Goal: Obtain resource: Download file/media

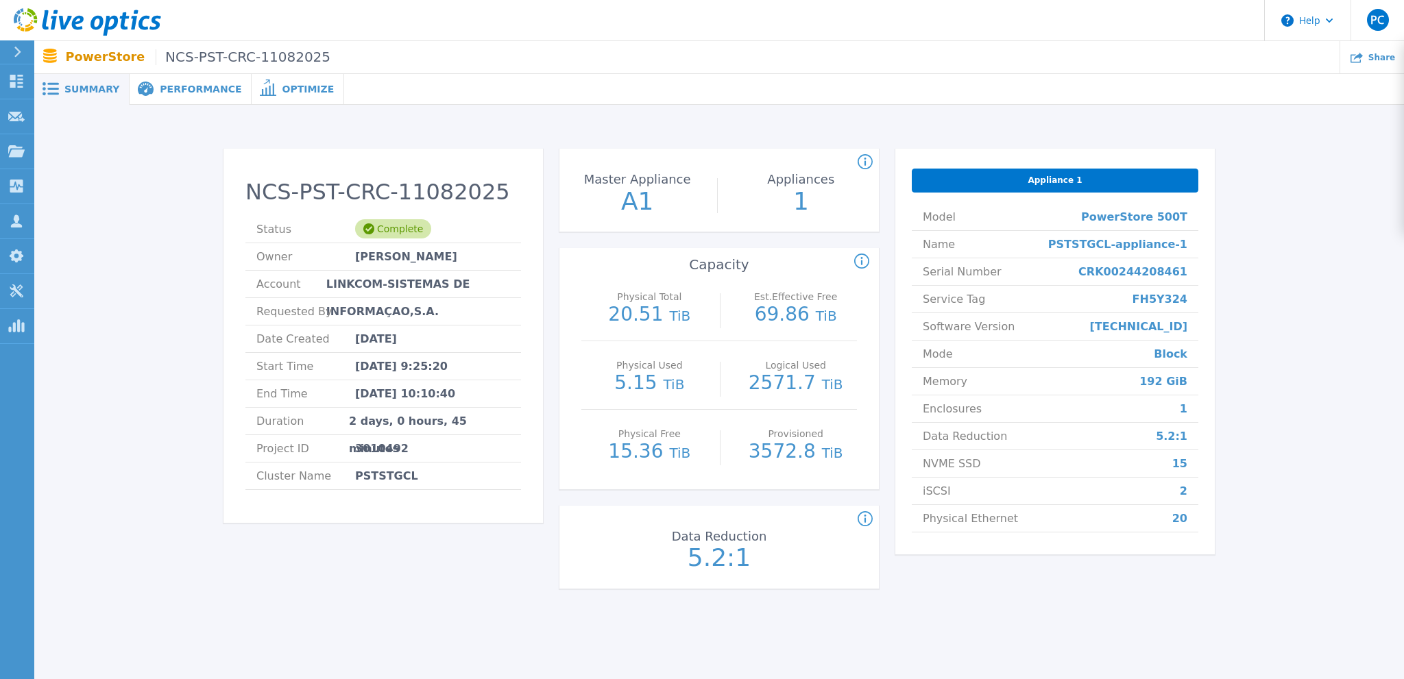
click at [19, 47] on icon at bounding box center [18, 52] width 8 height 11
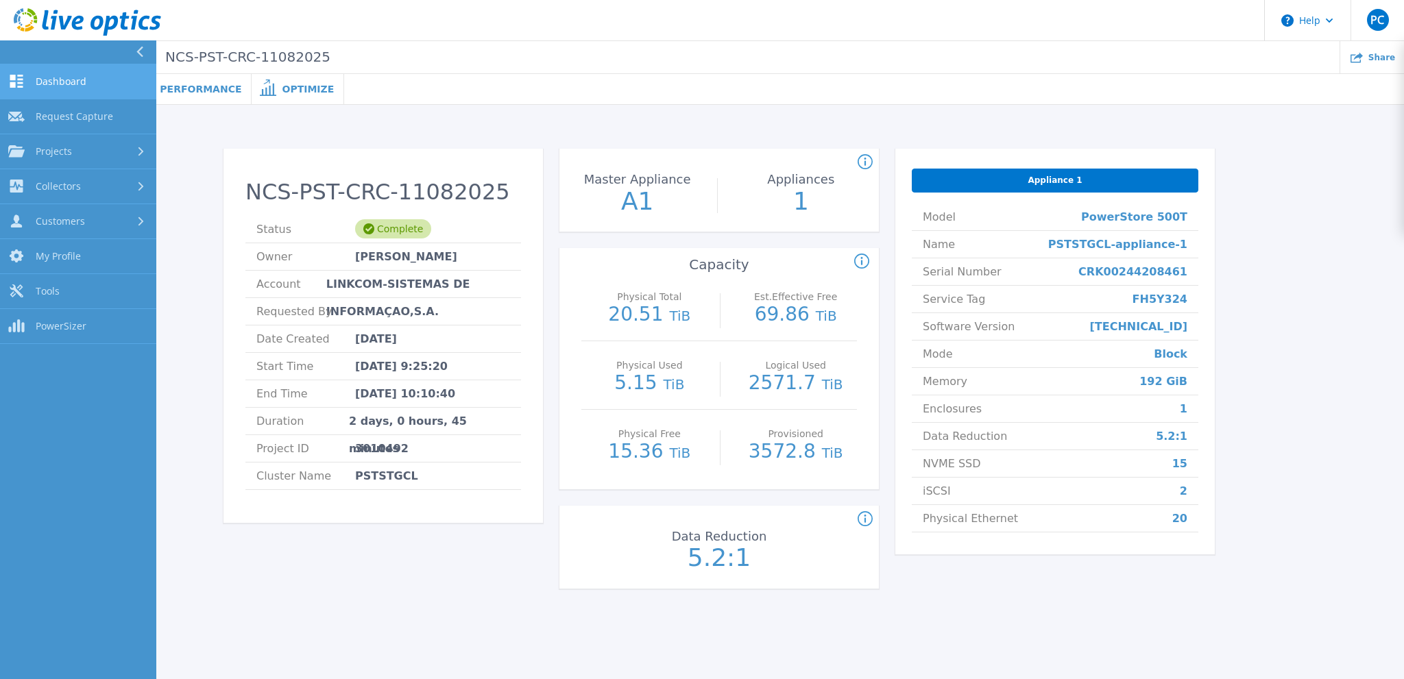
click at [76, 82] on span "Dashboard" at bounding box center [61, 81] width 51 height 12
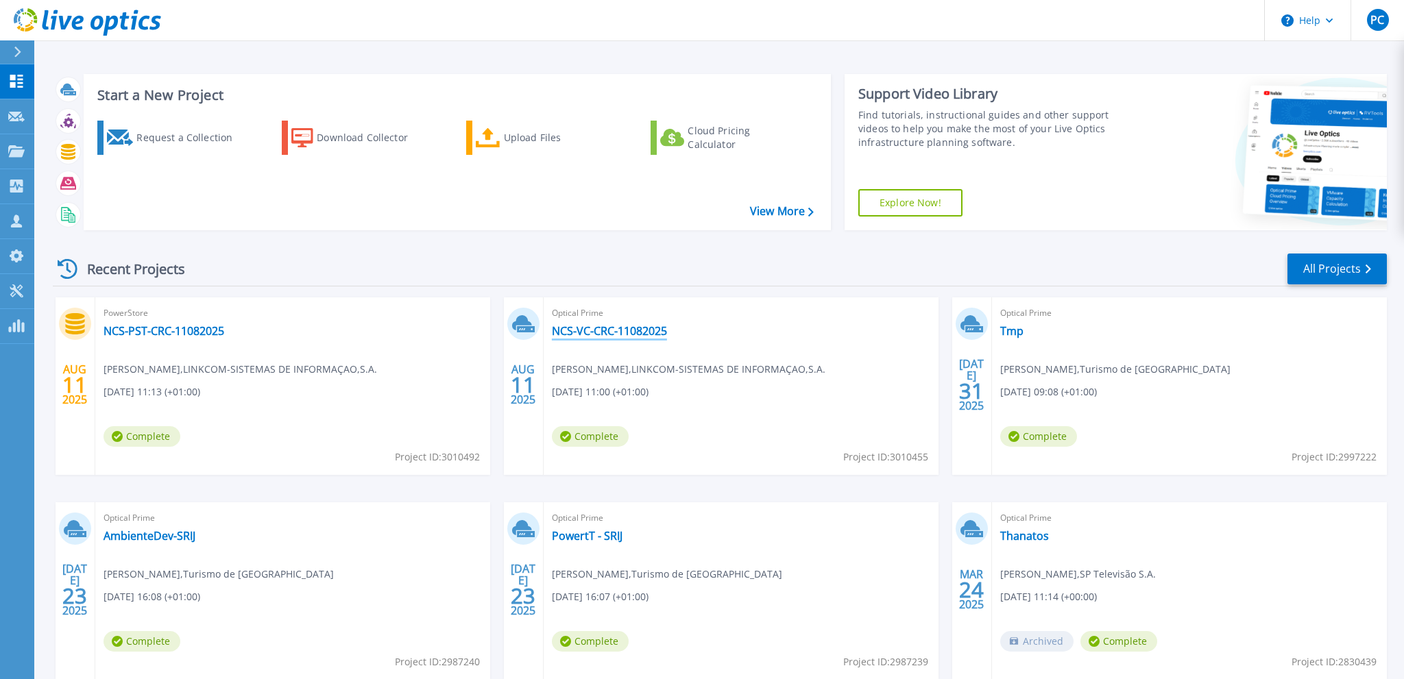
click at [607, 329] on link "NCS-VC-CRC-11082025" at bounding box center [609, 331] width 115 height 14
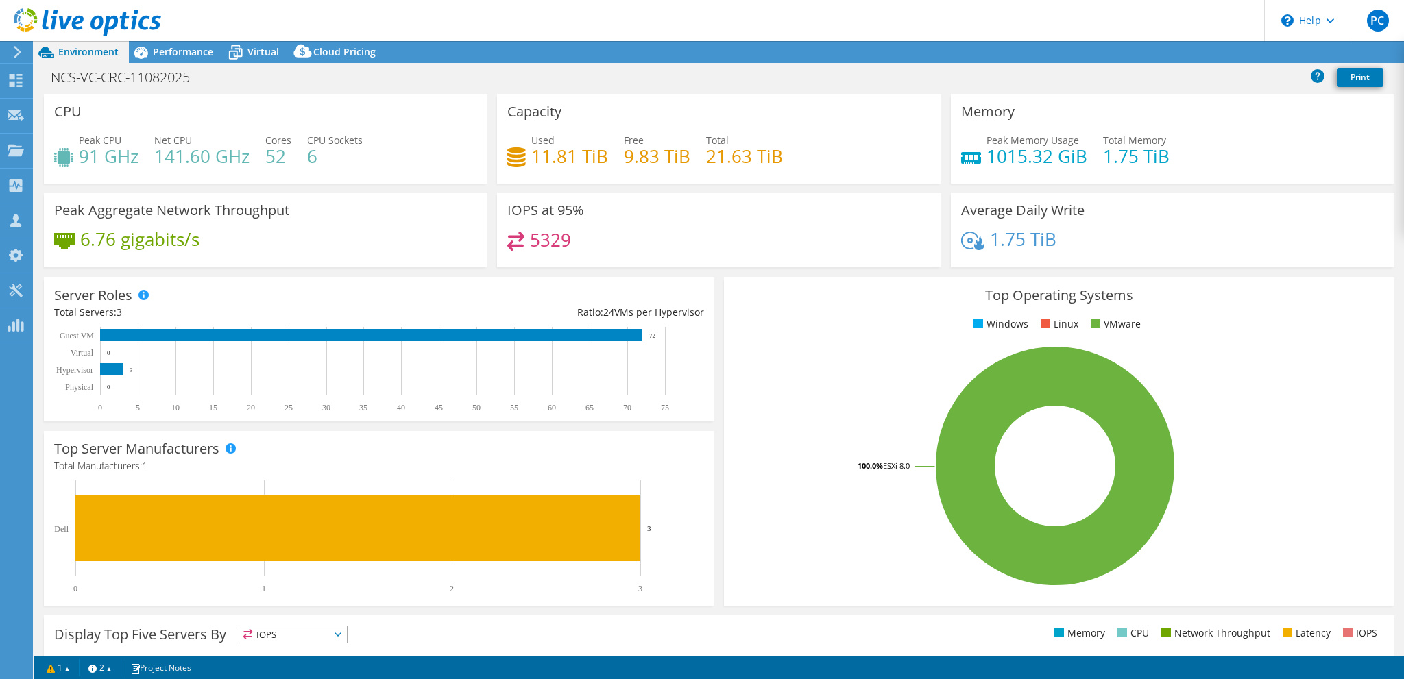
select select "USD"
click at [1178, 51] on link "Reports" at bounding box center [1173, 52] width 66 height 21
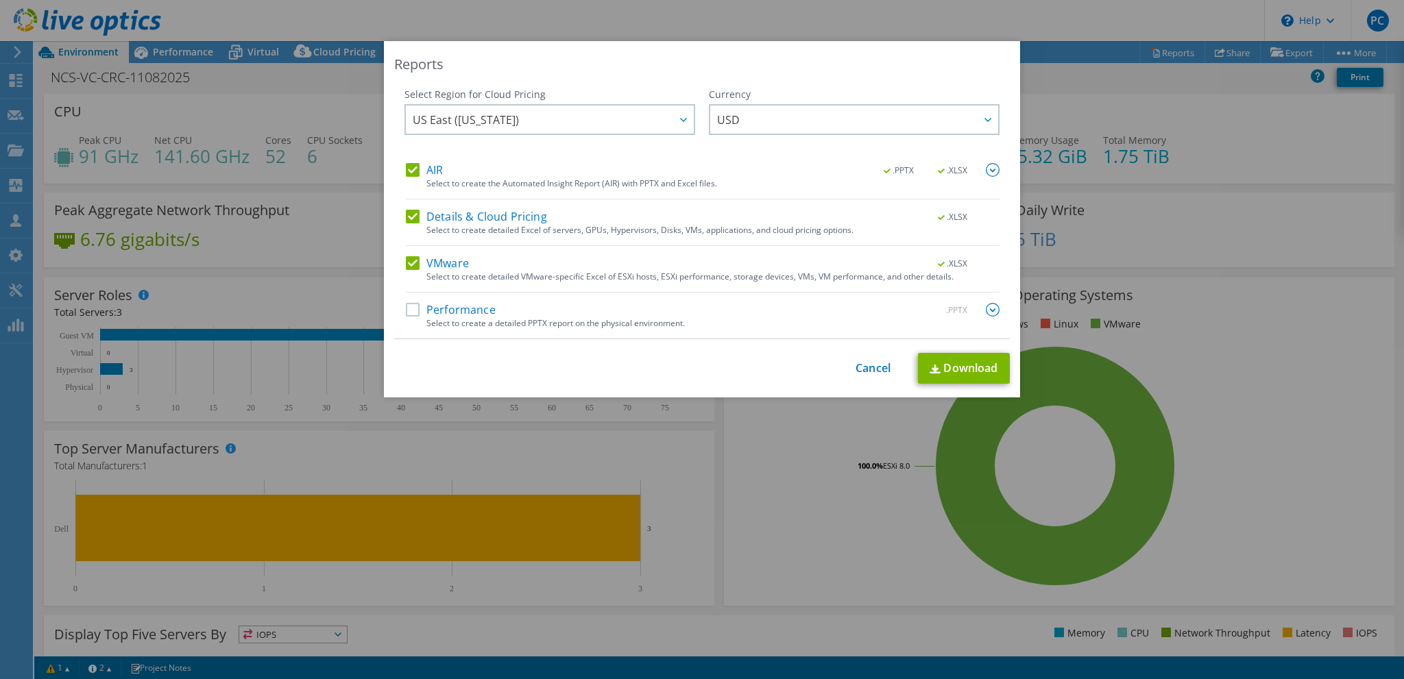
click at [413, 311] on label "Performance" at bounding box center [451, 310] width 90 height 14
click at [0, 0] on input "Performance" at bounding box center [0, 0] width 0 height 0
click at [410, 168] on label "AIR" at bounding box center [424, 170] width 37 height 14
click at [0, 0] on input "AIR" at bounding box center [0, 0] width 0 height 0
click at [416, 165] on label "AIR" at bounding box center [424, 170] width 37 height 14
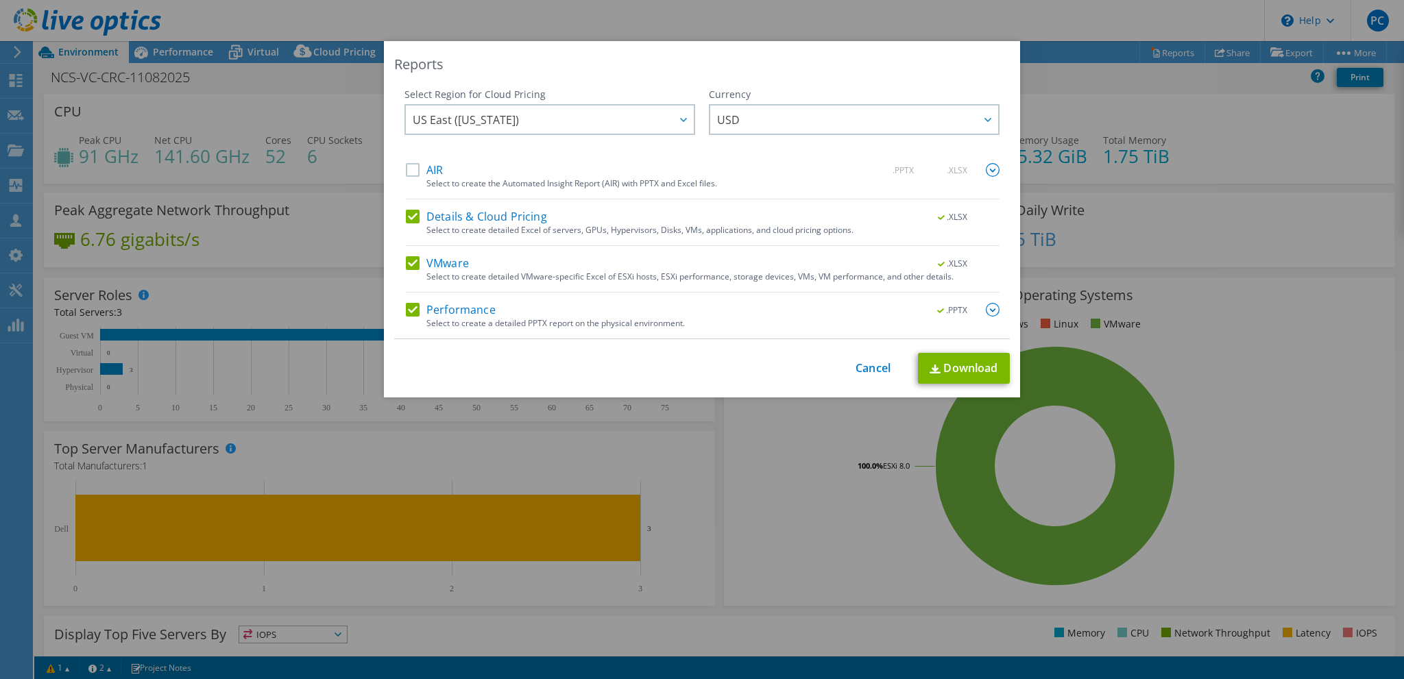
click at [0, 0] on input "AIR" at bounding box center [0, 0] width 0 height 0
click at [943, 365] on link "Download" at bounding box center [964, 368] width 92 height 31
click at [1278, 129] on div "Reports Select Region for Cloud Pricing Asia Pacific (Hong Kong) Asia Pacific (…" at bounding box center [702, 339] width 1404 height 597
